Goal: Task Accomplishment & Management: Use online tool/utility

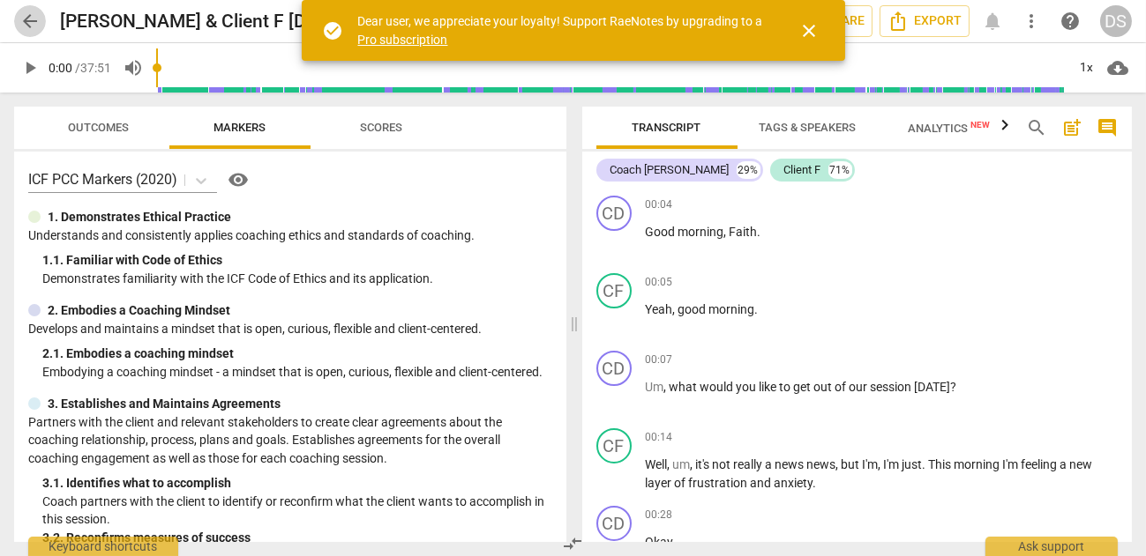
click at [26, 15] on span "arrow_back" at bounding box center [29, 21] width 21 height 21
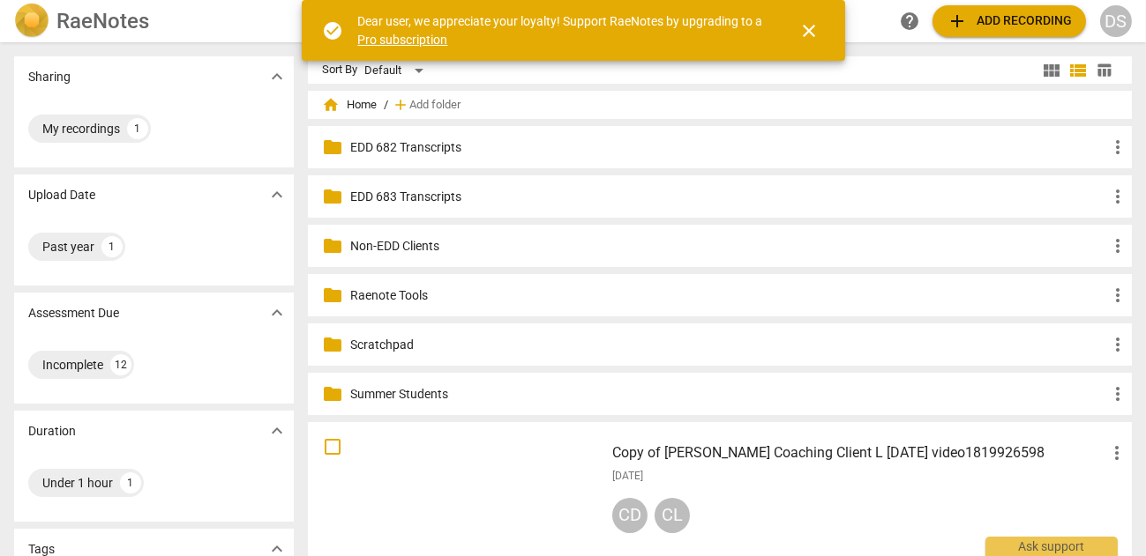
click at [600, 108] on div "home Home / add Add folder" at bounding box center [719, 105] width 795 height 28
click at [563, 348] on p "Scratchpad" at bounding box center [728, 345] width 757 height 19
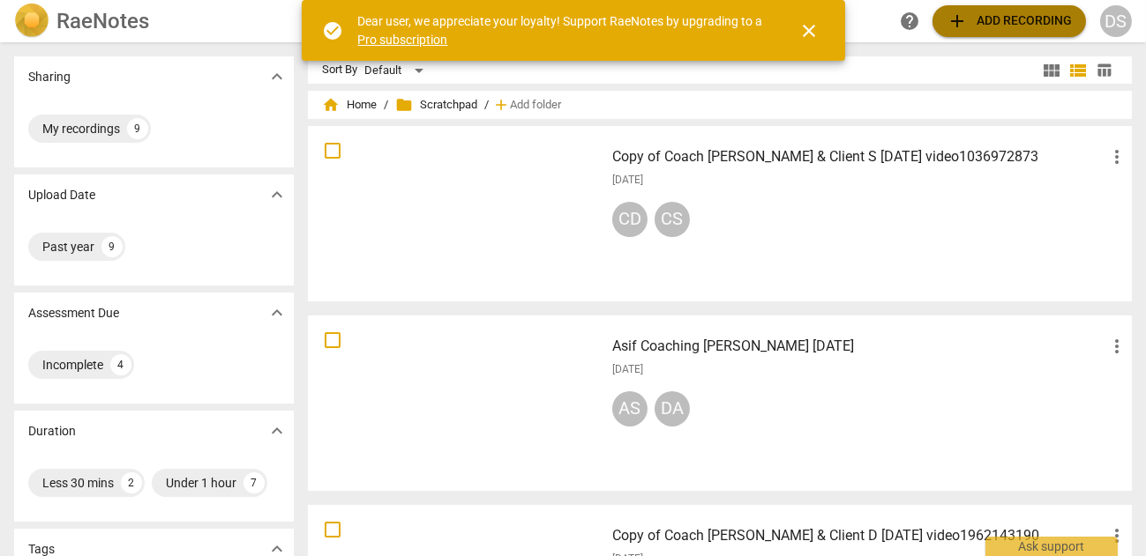
click at [1007, 17] on span "add Add recording" at bounding box center [1008, 21] width 125 height 21
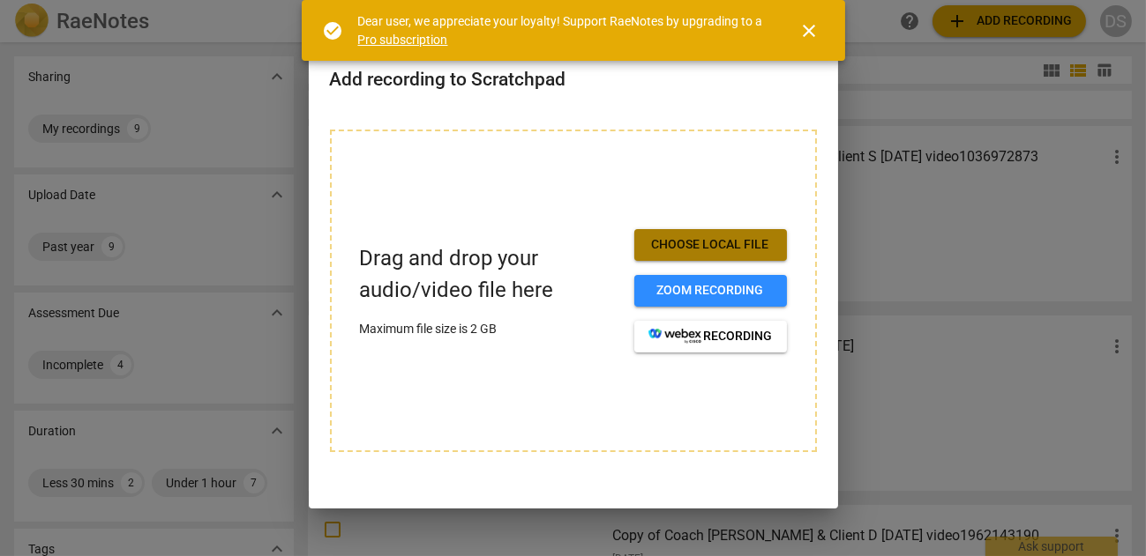
click at [720, 236] on span "Choose local file" at bounding box center [710, 245] width 124 height 18
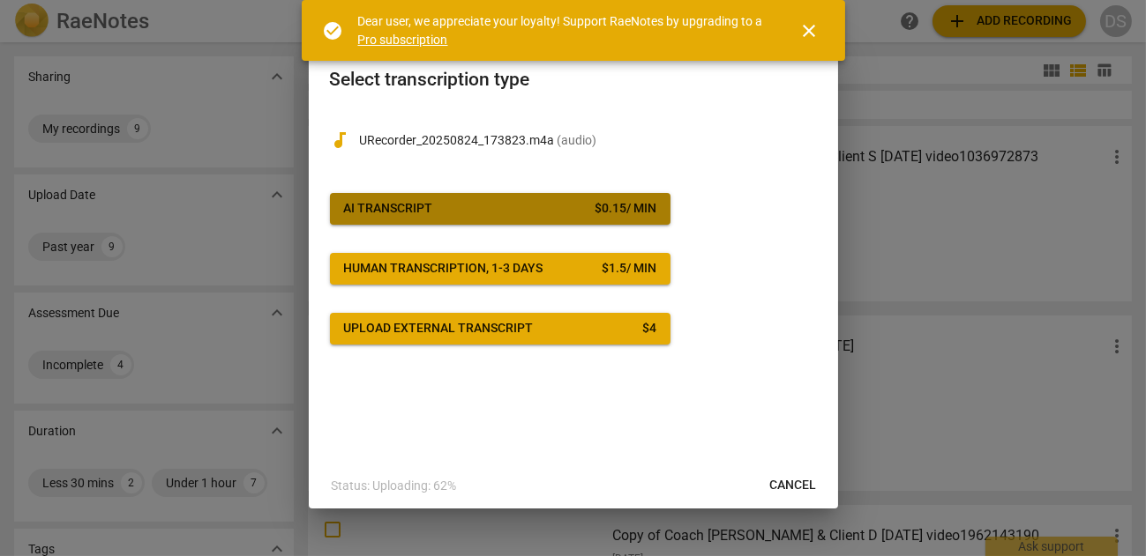
click at [485, 203] on span "AI Transcript $ 0.15 / min" at bounding box center [500, 209] width 312 height 18
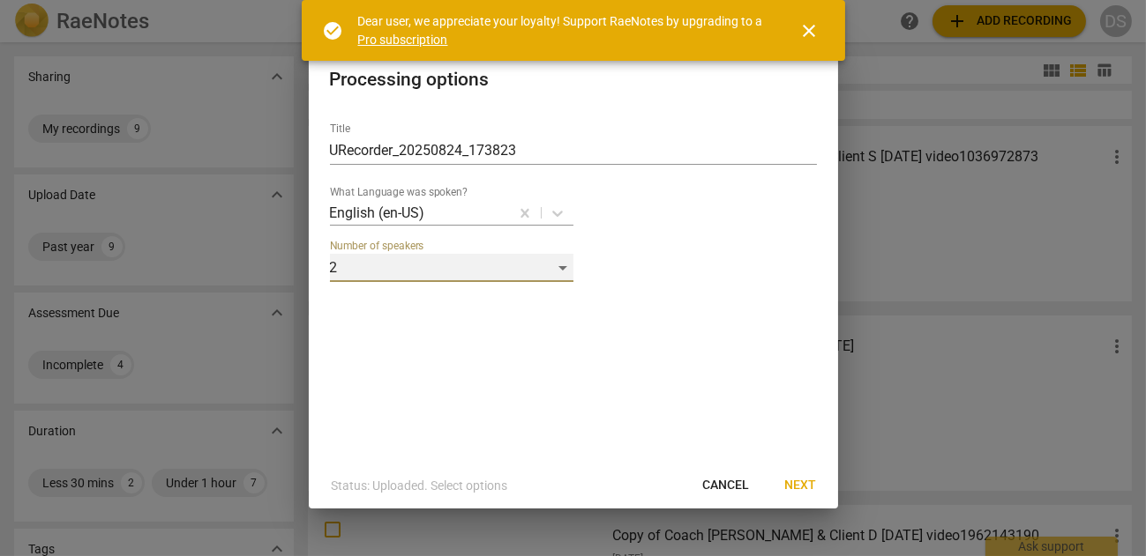
click at [566, 267] on div "2" at bounding box center [451, 268] width 243 height 28
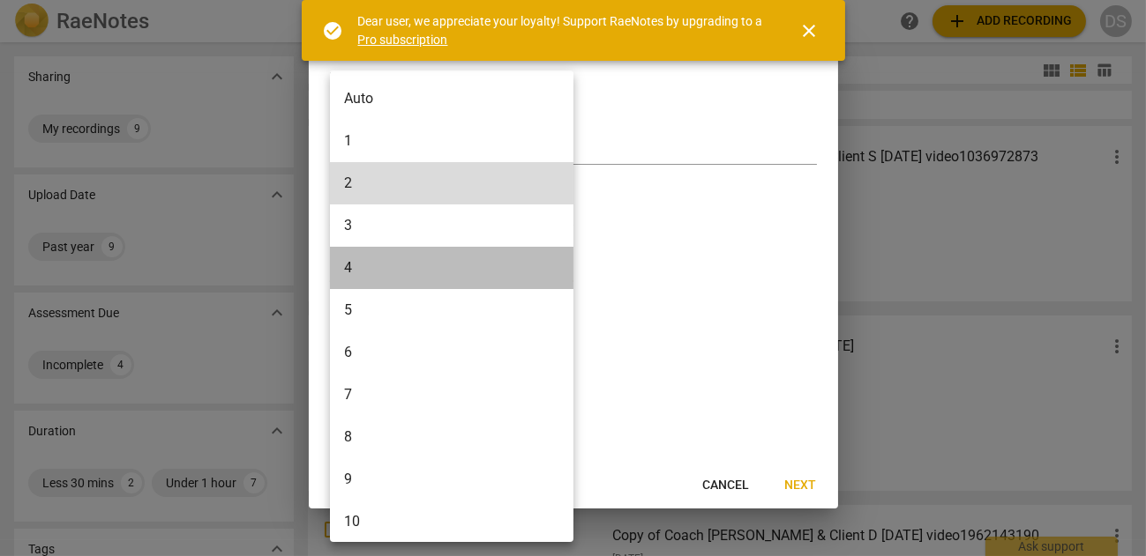
click at [438, 257] on li "4" at bounding box center [455, 268] width 250 height 42
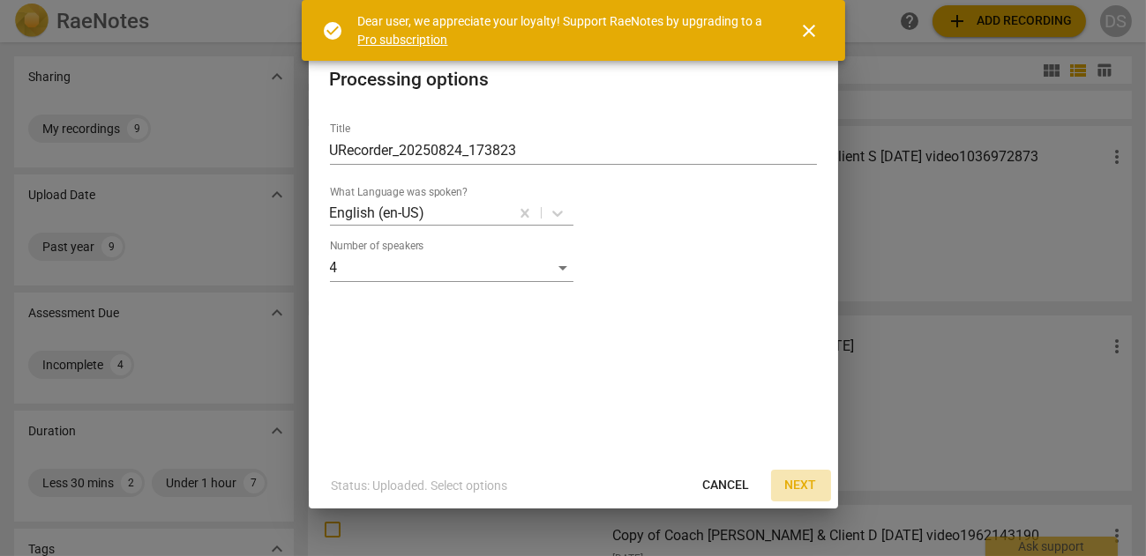
click at [806, 482] on span "Next" at bounding box center [801, 486] width 32 height 18
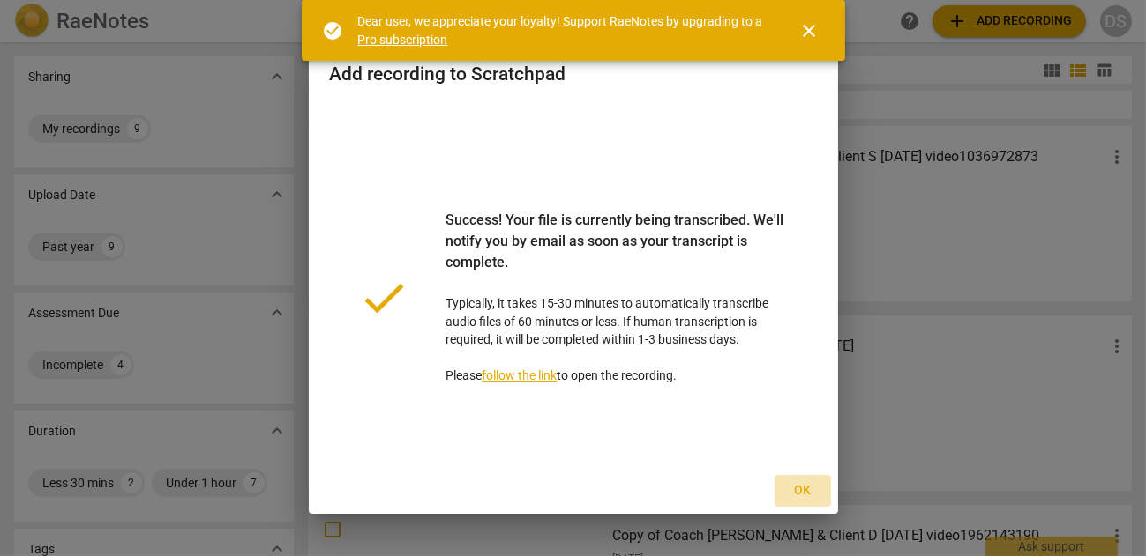
click at [796, 489] on span "Ok" at bounding box center [802, 491] width 28 height 18
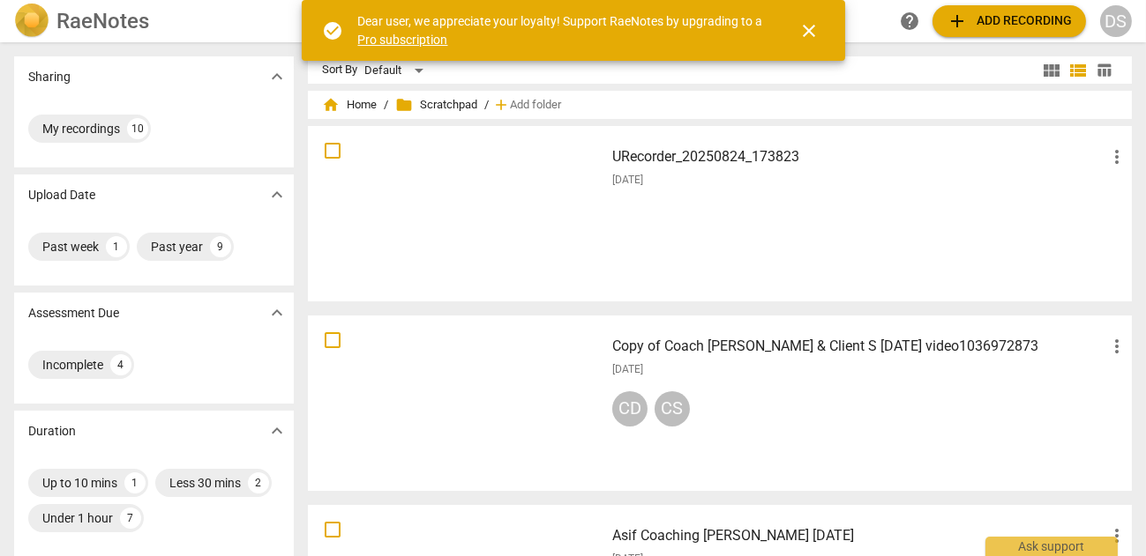
click at [952, 167] on h3 "URecorder_20250824_173823" at bounding box center [859, 156] width 494 height 21
